Goal: Complete application form

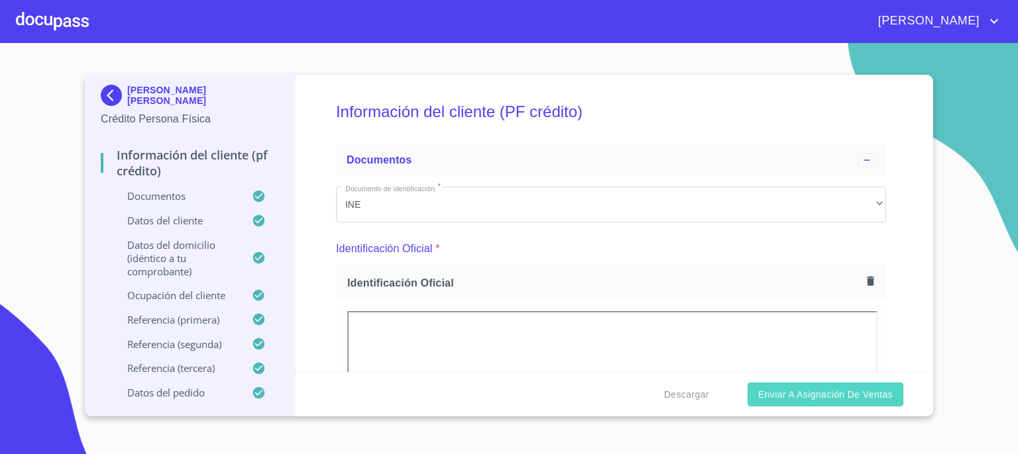
scroll to position [7724, 0]
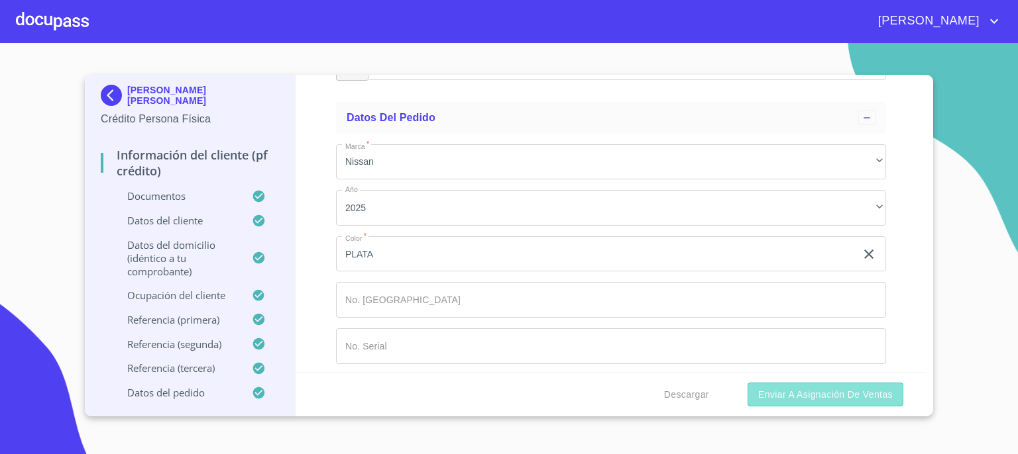
click at [819, 396] on span "Enviar a Asignación de Ventas" at bounding box center [825, 395] width 134 height 17
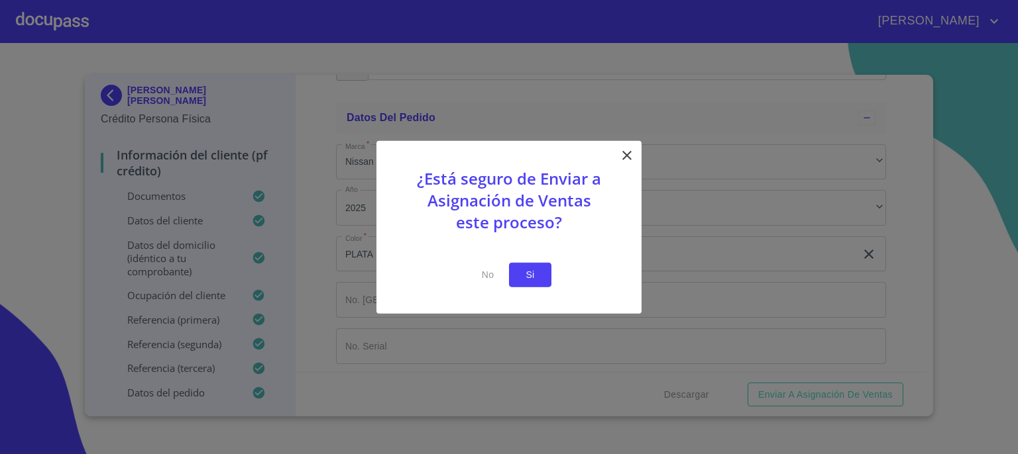
click at [533, 273] on span "Si" at bounding box center [529, 275] width 21 height 17
